Goal: Task Accomplishment & Management: Use online tool/utility

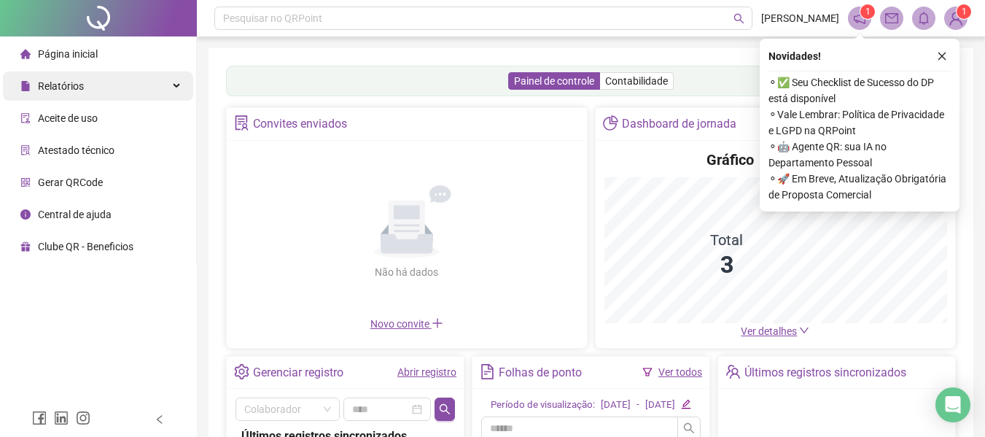
click at [52, 90] on span "Relatórios" at bounding box center [61, 86] width 46 height 12
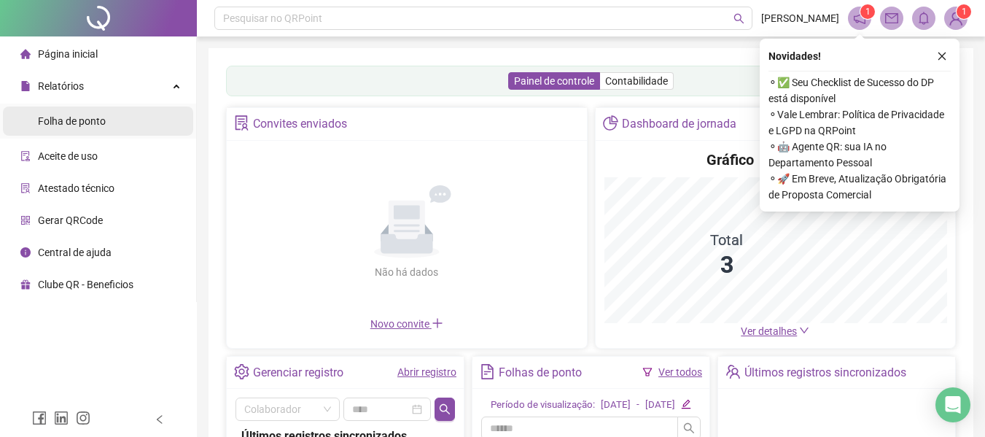
click at [59, 121] on span "Folha de ponto" at bounding box center [72, 121] width 68 height 12
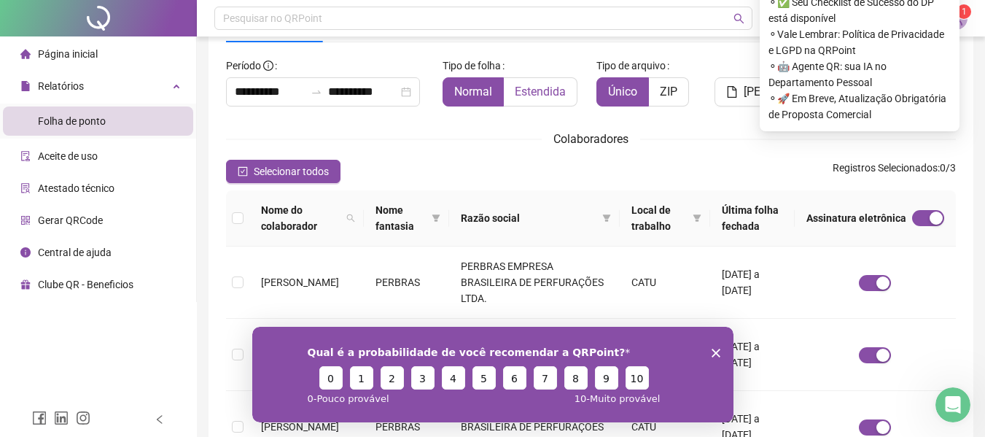
click at [548, 92] on span "Estendida" at bounding box center [540, 92] width 51 height 14
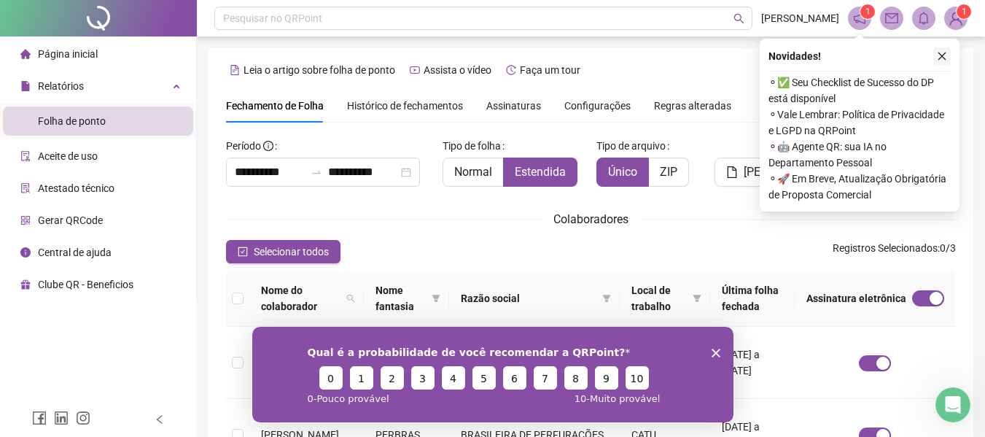
click at [941, 59] on icon "close" at bounding box center [942, 56] width 10 height 10
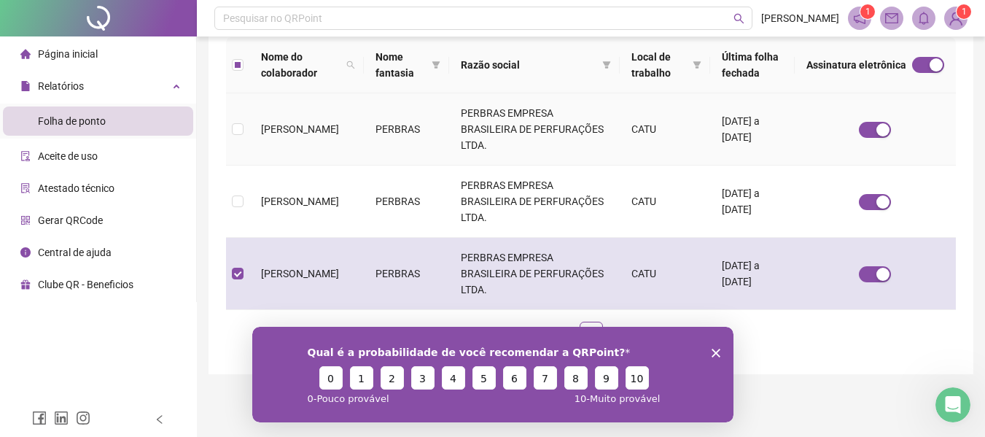
scroll to position [80, 0]
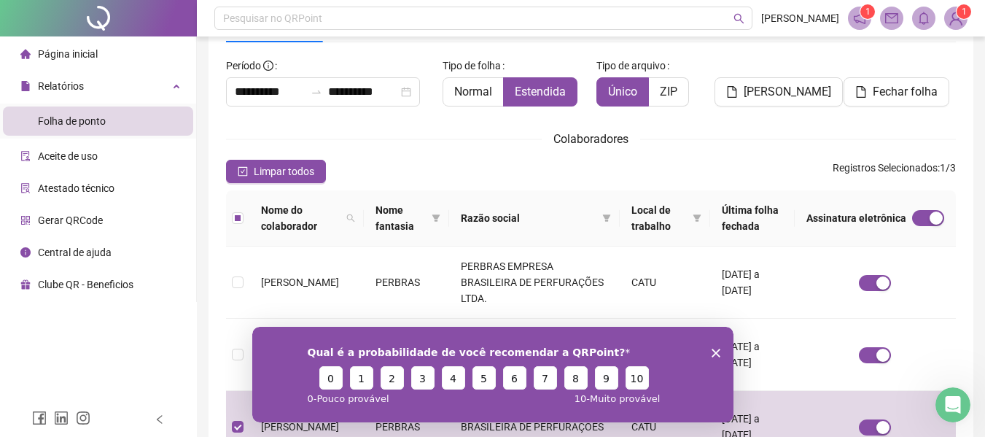
click at [716, 351] on polygon "Encerrar pesquisa" at bounding box center [715, 352] width 9 height 9
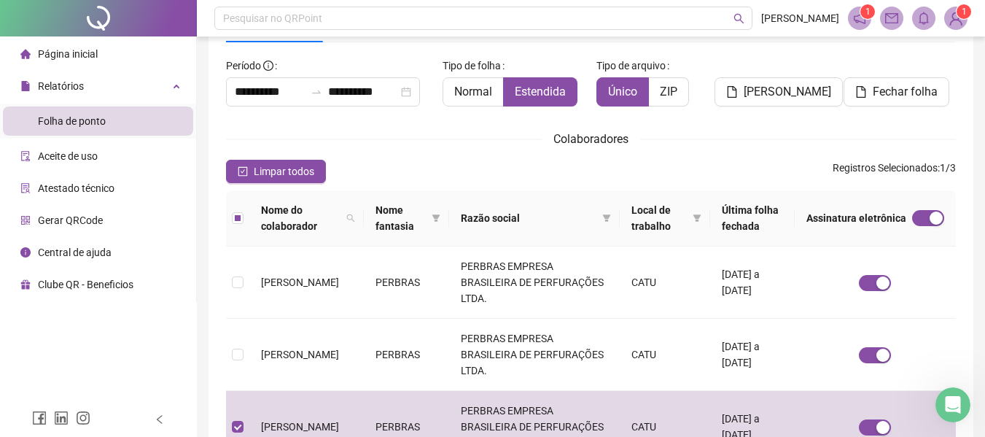
scroll to position [0, 0]
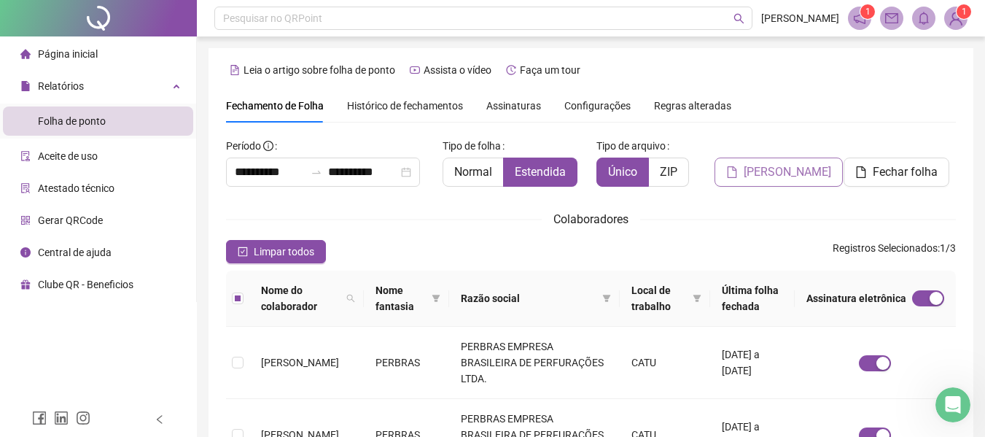
click at [785, 174] on span "[PERSON_NAME]" at bounding box center [787, 171] width 87 height 17
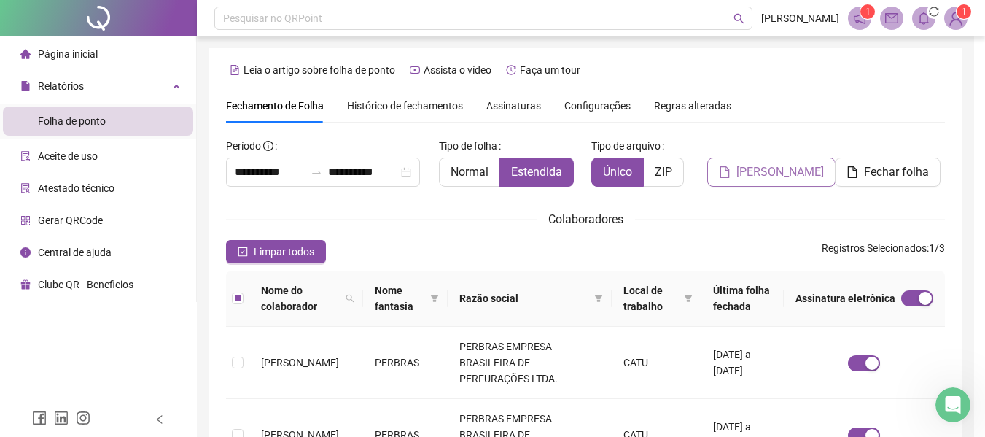
scroll to position [80, 0]
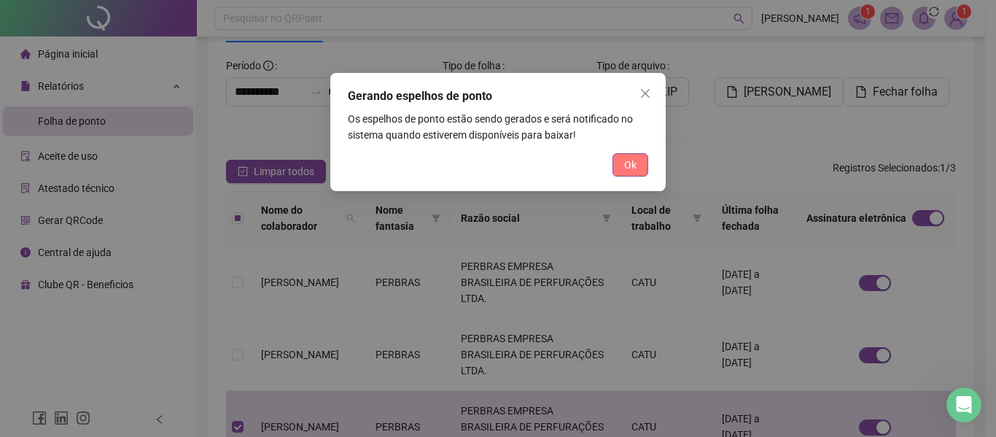
click at [622, 168] on button "Ok" at bounding box center [630, 164] width 36 height 23
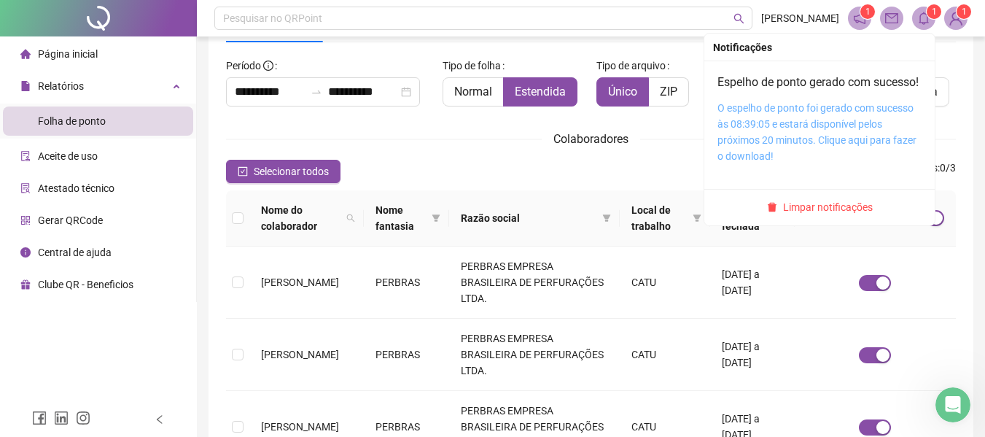
click at [786, 145] on link "O espelho de ponto foi gerado com sucesso às 08:39:05 e estará disponível pelos…" at bounding box center [816, 132] width 199 height 60
